Goal: Information Seeking & Learning: Find specific fact

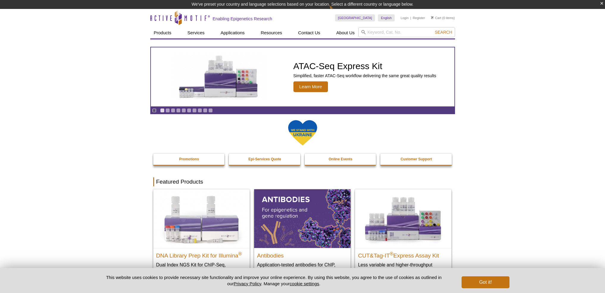
click at [381, 32] on input "search" at bounding box center [406, 32] width 97 height 10
type input "39085"
click at [433, 29] on button "Search" at bounding box center [443, 31] width 21 height 5
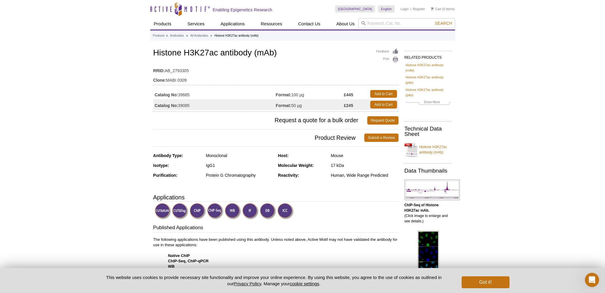
drag, startPoint x: 201, startPoint y: 157, endPoint x: 247, endPoint y: 156, distance: 46.2
click at [247, 156] on div "Antibody Type: Monoclonal" at bounding box center [213, 158] width 121 height 10
click at [254, 156] on div "Monoclonal" at bounding box center [240, 155] width 68 height 5
drag, startPoint x: 342, startPoint y: 156, endPoint x: 316, endPoint y: 158, distance: 26.0
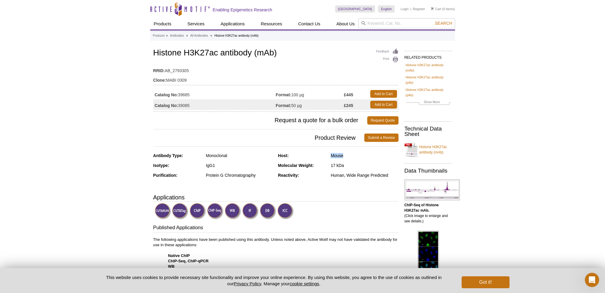
click at [321, 156] on div "Host: Mouse" at bounding box center [338, 158] width 121 height 10
click at [207, 165] on div "IgG1" at bounding box center [240, 165] width 68 height 5
drag, startPoint x: 216, startPoint y: 164, endPoint x: 201, endPoint y: 164, distance: 14.9
click at [201, 164] on div "Isotype: IgG1" at bounding box center [213, 168] width 121 height 10
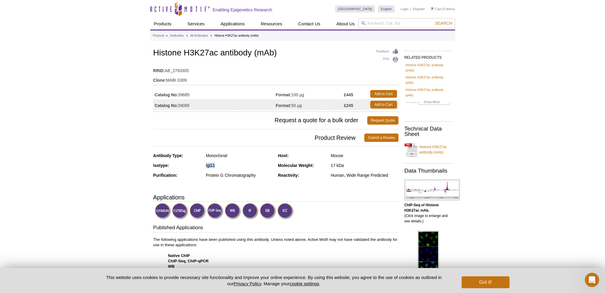
copy div "IgG1"
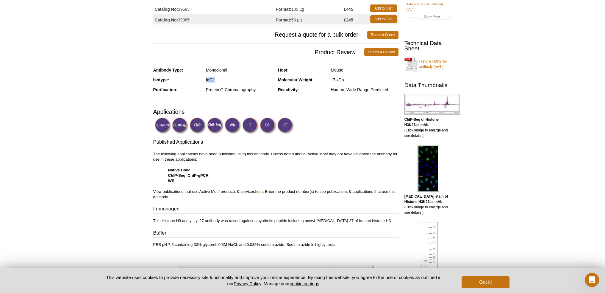
scroll to position [119, 0]
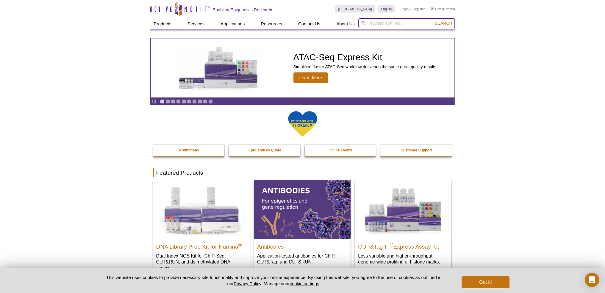
click at [385, 24] on input "search" at bounding box center [406, 23] width 97 height 10
paste input "61811"
type input "61811"
click at [433, 21] on button "Search" at bounding box center [443, 23] width 21 height 5
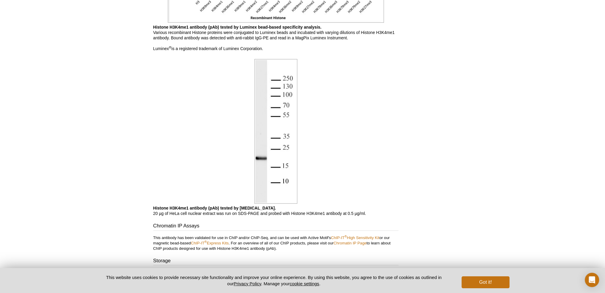
scroll to position [476, 0]
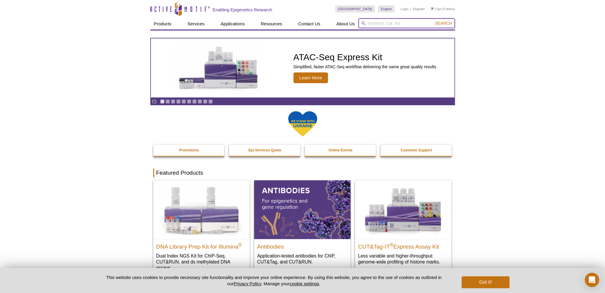
click at [369, 23] on input "search" at bounding box center [406, 23] width 97 height 10
paste input "39055"
type input "39055"
click at [442, 23] on span "Search" at bounding box center [443, 23] width 17 height 5
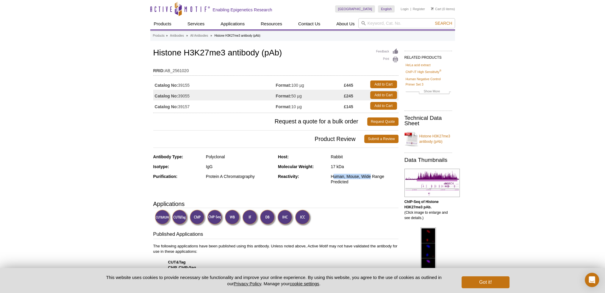
drag, startPoint x: 332, startPoint y: 176, endPoint x: 371, endPoint y: 175, distance: 38.7
click at [371, 175] on div "Human, Mouse, Wide Range Predicted" at bounding box center [365, 179] width 68 height 11
click at [375, 179] on div "Human, Mouse, Wide Range Predicted" at bounding box center [365, 179] width 68 height 11
